Goal: Navigation & Orientation: Go to known website

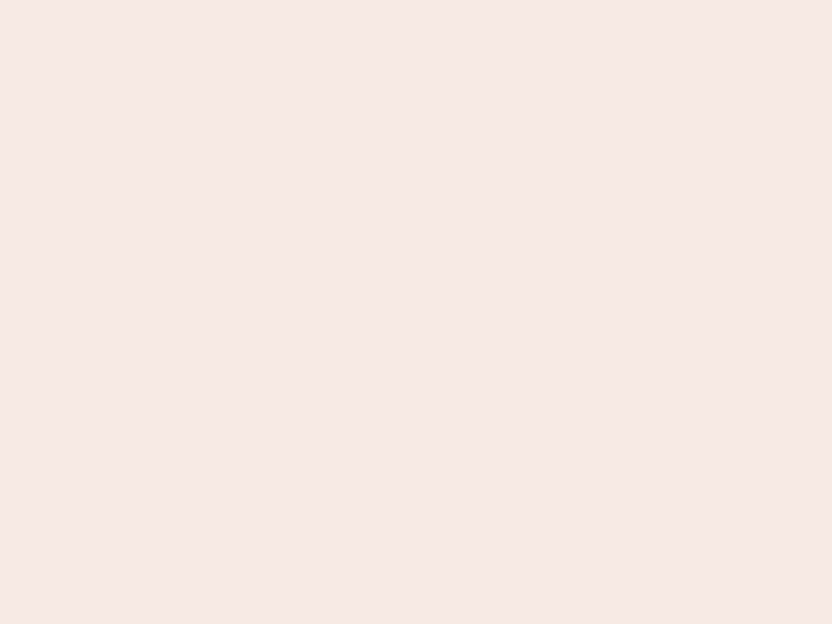
click at [416, 312] on nb-app "Almost there Thank you for registering for Newbook. Your account is under revie…" at bounding box center [416, 312] width 832 height 624
click at [416, 0] on nb-app "Almost there Thank you for registering for Newbook. Your account is under revie…" at bounding box center [416, 312] width 832 height 624
click at [445, 0] on nb-app "Almost there Thank you for registering for Newbook. Your account is under revie…" at bounding box center [416, 312] width 832 height 624
click at [416, 312] on nb-app "Almost there Thank you for registering for Newbook. Your account is under revie…" at bounding box center [416, 312] width 832 height 624
click at [416, 0] on nb-app "Almost there Thank you for registering for Newbook. Your account is under revie…" at bounding box center [416, 312] width 832 height 624
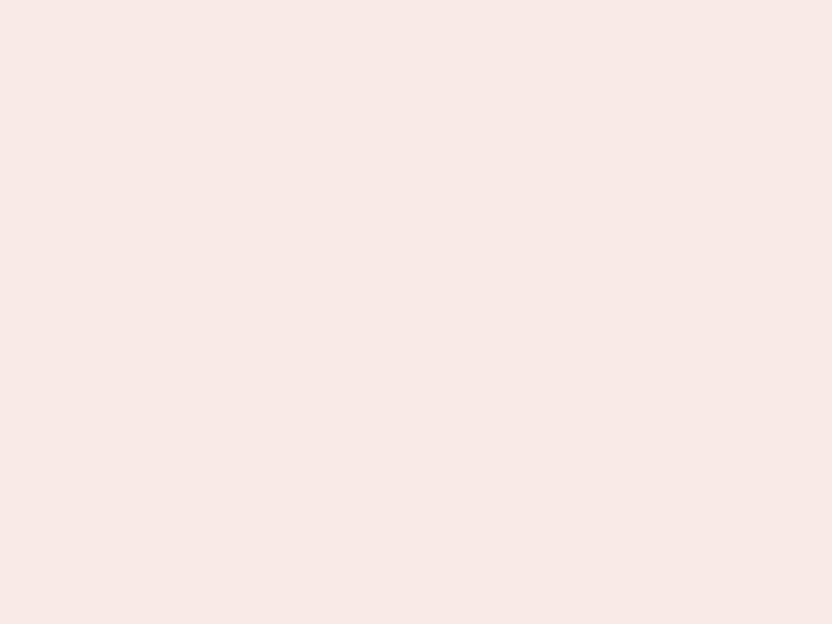
click at [291, 0] on nb-app "Almost there Thank you for registering for Newbook. Your account is under revie…" at bounding box center [416, 312] width 832 height 624
click at [416, 312] on nb-app "Almost there Thank you for registering for Newbook. Your account is under revie…" at bounding box center [416, 312] width 832 height 624
click at [416, 0] on nb-app "Almost there Thank you for registering for Newbook. Your account is under revie…" at bounding box center [416, 312] width 832 height 624
click at [291, 0] on nb-app "Almost there Thank you for registering for Newbook. Your account is under revie…" at bounding box center [416, 312] width 832 height 624
click at [416, 312] on nb-app "Almost there Thank you for registering for Newbook. Your account is under revie…" at bounding box center [416, 312] width 832 height 624
